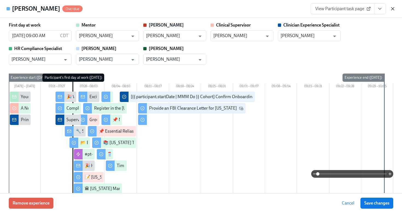
scroll to position [108, 0]
click at [394, 10] on icon "button" at bounding box center [393, 8] width 3 height 3
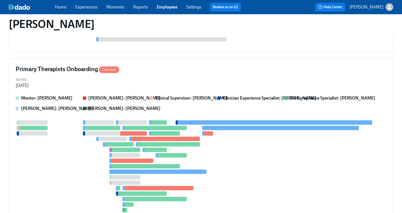
click at [171, 8] on link "Employees" at bounding box center [167, 6] width 21 height 5
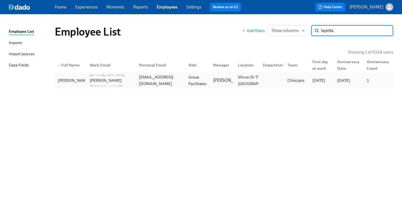
type input "layetta"
click at [140, 83] on div "layettahaynes03@gmail.com" at bounding box center [160, 80] width 47 height 13
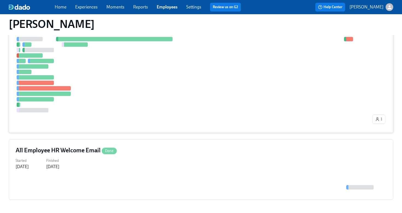
scroll to position [122, 0]
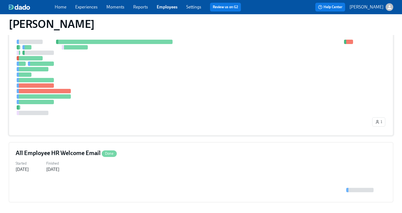
click at [147, 124] on div "1" at bounding box center [201, 84] width 371 height 89
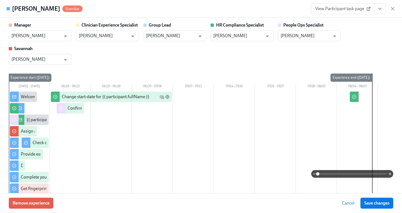
click at [380, 12] on button "View task page" at bounding box center [379, 8] width 11 height 11
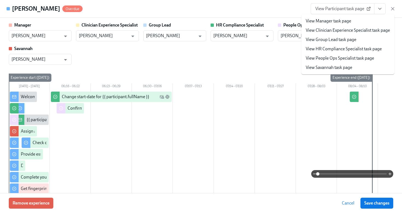
click at [355, 52] on link "View HR Compliance Specialist task page" at bounding box center [344, 49] width 76 height 6
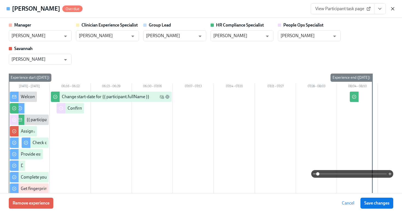
click at [392, 9] on icon "button" at bounding box center [393, 8] width 3 height 3
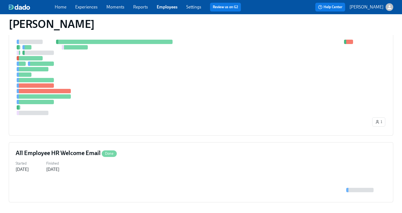
click at [172, 7] on link "Employees" at bounding box center [167, 6] width 21 height 5
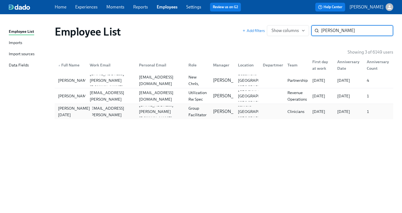
type input "buchanan"
click at [85, 117] on div "[PERSON_NAME][DATE]" at bounding box center [74, 111] width 36 height 13
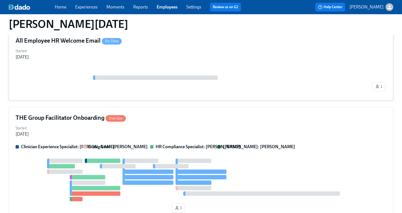
scroll to position [74, 0]
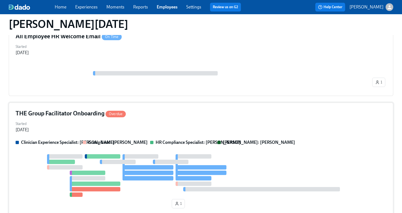
click at [95, 125] on div "Started Jul 24, 2025" at bounding box center [201, 126] width 371 height 13
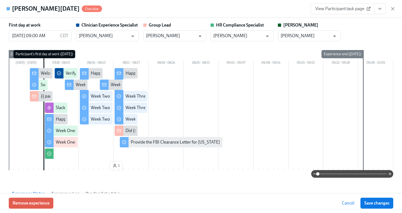
click at [381, 13] on button "View task page" at bounding box center [379, 8] width 11 height 11
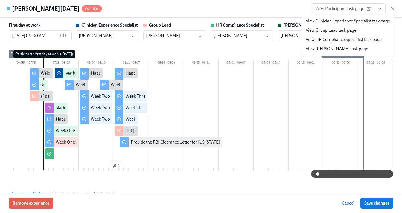
click at [357, 41] on link "View HR Compliance Specialist task page" at bounding box center [344, 40] width 76 height 6
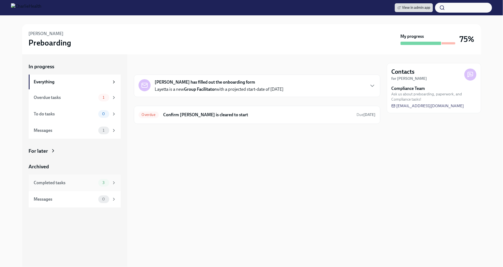
click at [108, 182] on div "3" at bounding box center [103, 183] width 11 height 8
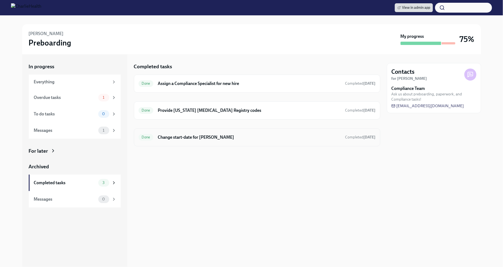
click at [215, 135] on h6 "Change start-date for Layetta Haynes" at bounding box center [249, 137] width 183 height 6
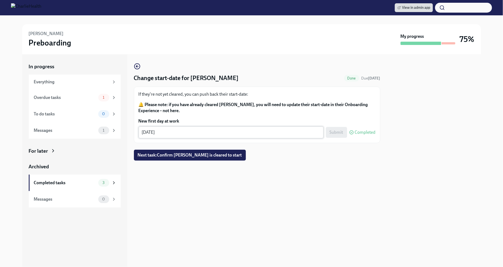
click at [154, 134] on textarea "08/12/2025" at bounding box center [231, 132] width 178 height 7
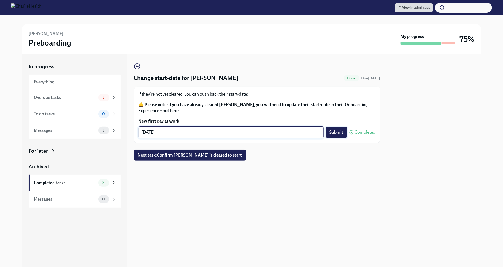
type textarea "08/18/2025"
click at [339, 130] on span "Submit" at bounding box center [337, 131] width 14 height 5
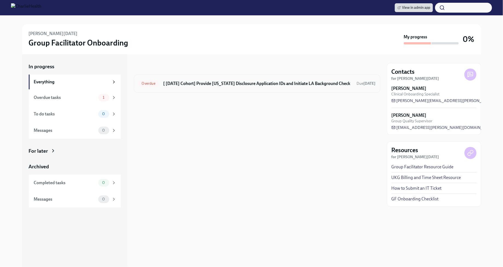
click at [189, 85] on h6 "[ [DATE] Cohort] Provide [US_STATE] Disclosure Application IDs and Initiate LA …" at bounding box center [257, 83] width 189 height 6
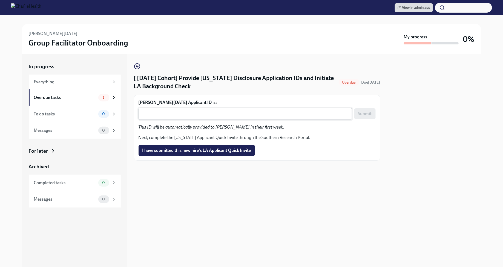
click at [189, 115] on textarea "[PERSON_NAME][DATE] Applicant ID is:" at bounding box center [245, 113] width 207 height 7
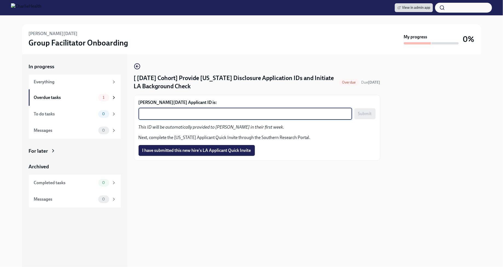
paste textarea "1240069"
type textarea "1240069"
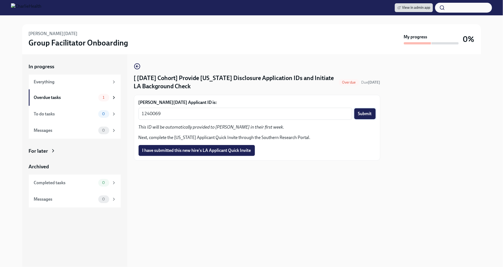
click at [369, 117] on button "Submit" at bounding box center [364, 113] width 21 height 11
click at [193, 152] on span "I have submitted this new hire's LA Applicant Quick Invite" at bounding box center [196, 150] width 109 height 5
